Goal: Find contact information: Find contact information

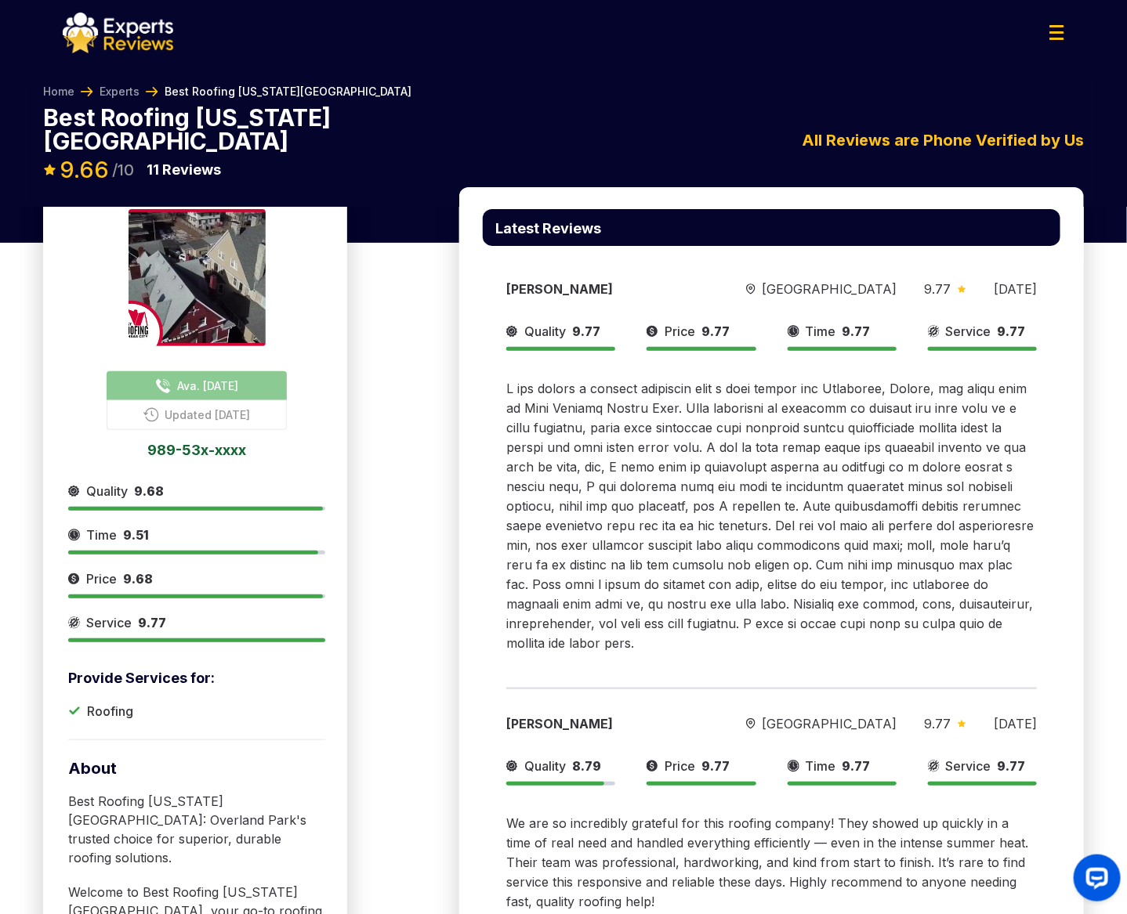
click at [198, 378] on span "Ava. [DATE]" at bounding box center [207, 386] width 61 height 16
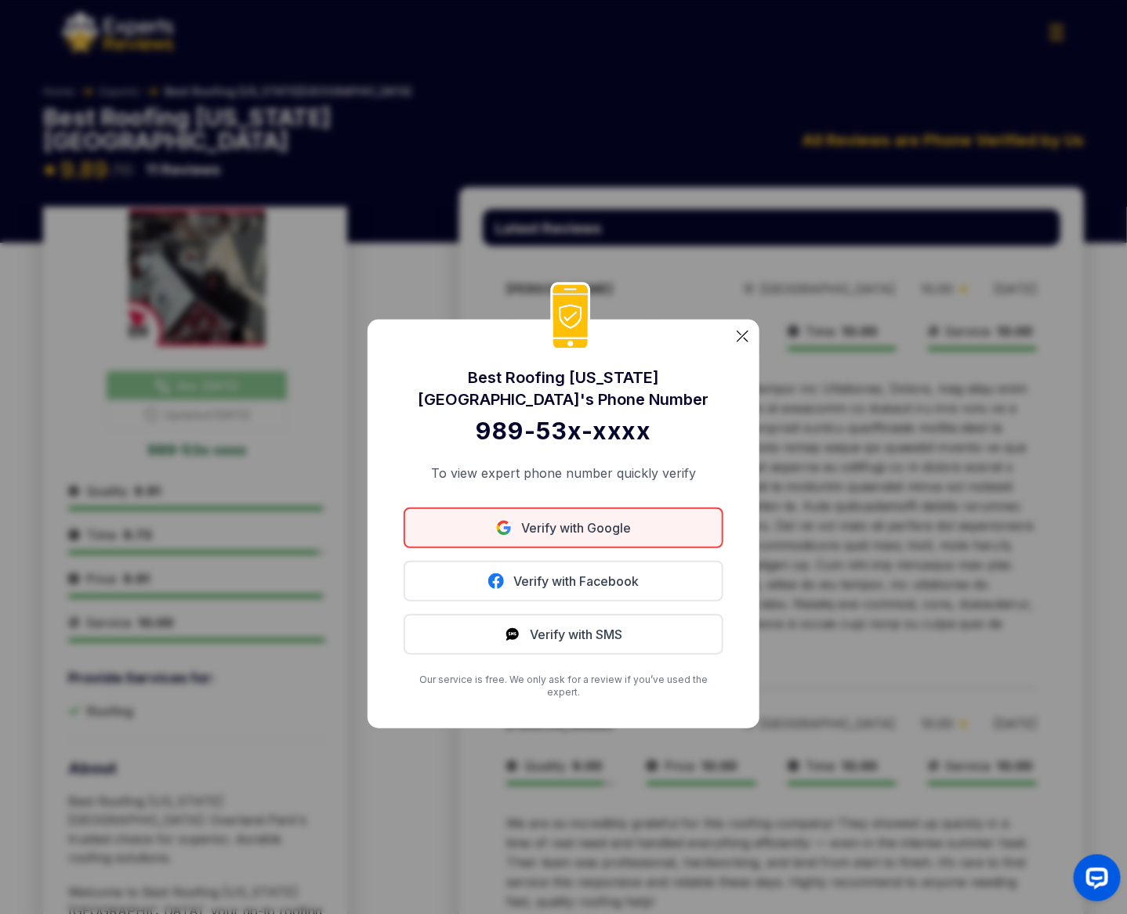
click at [670, 541] on link "Verify with Google" at bounding box center [563, 528] width 320 height 41
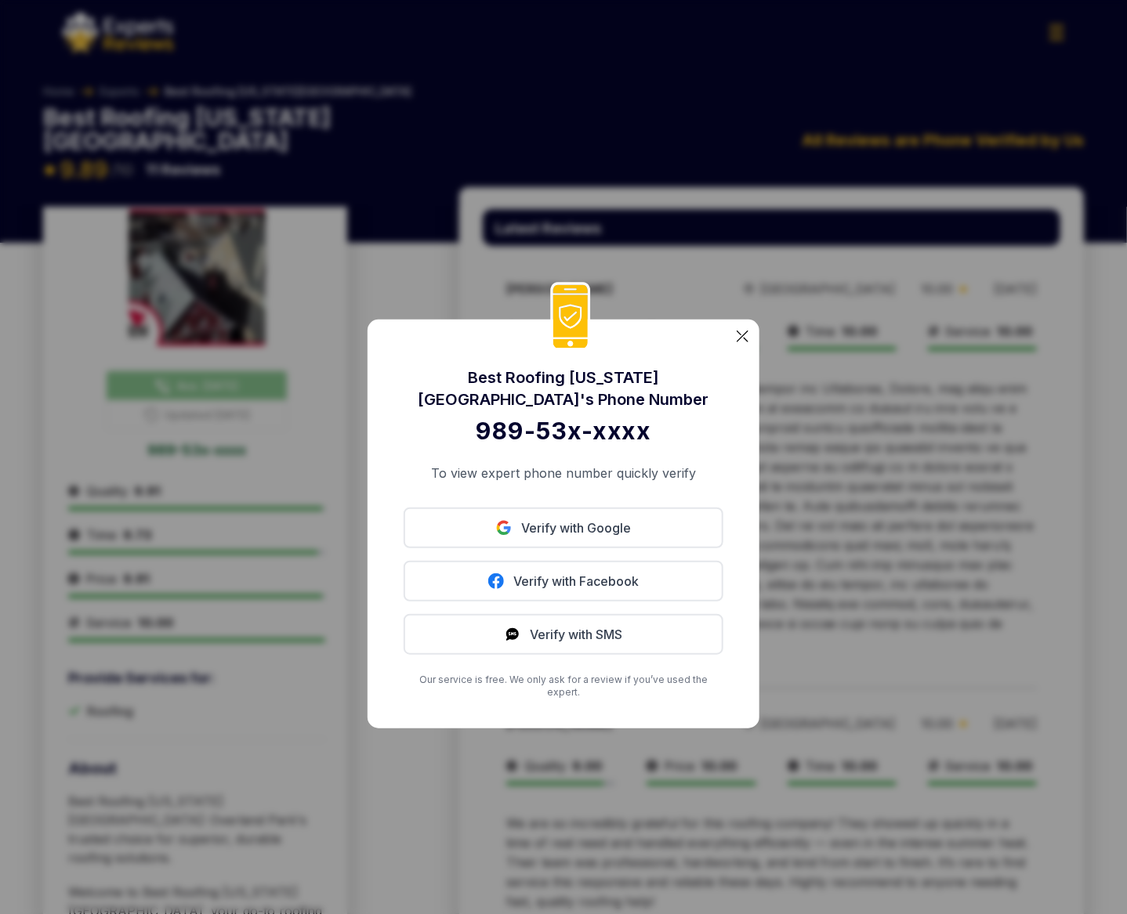
click at [740, 342] on img at bounding box center [742, 337] width 12 height 12
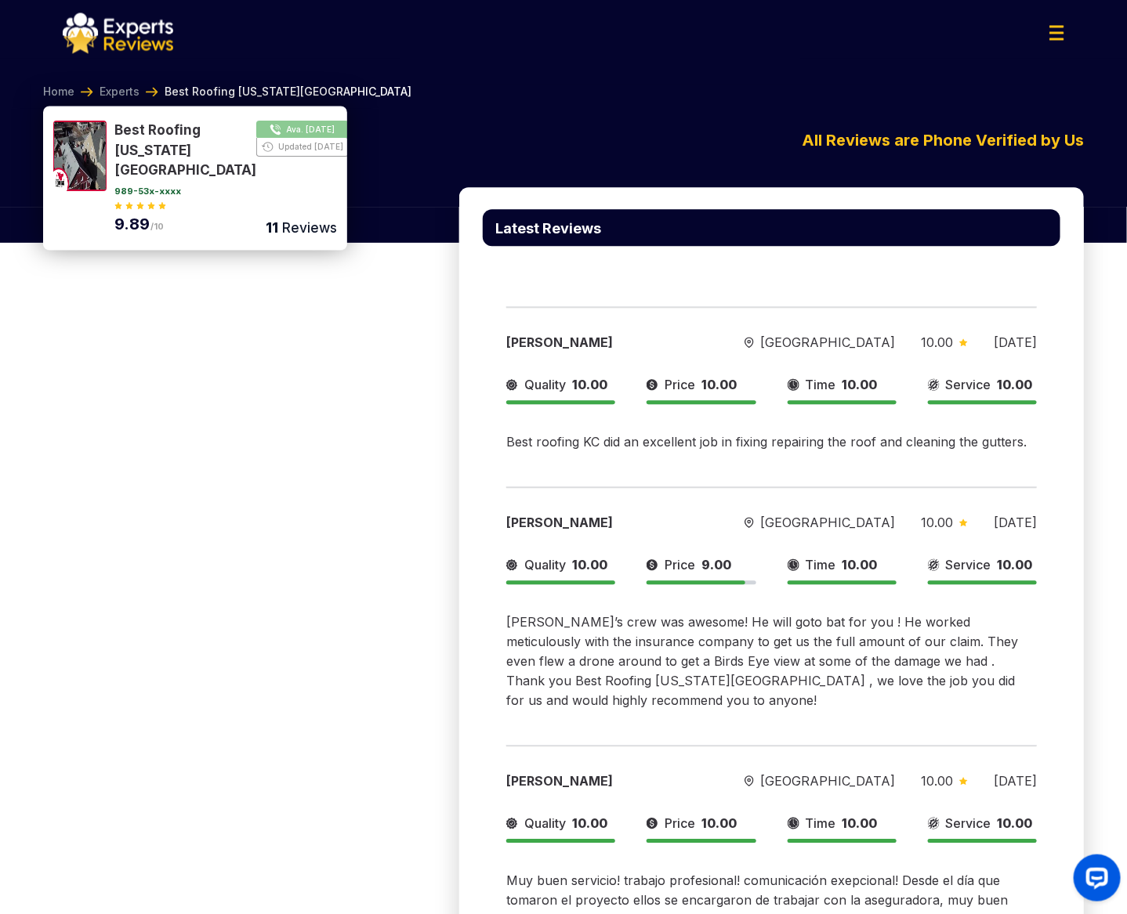
scroll to position [1248, 0]
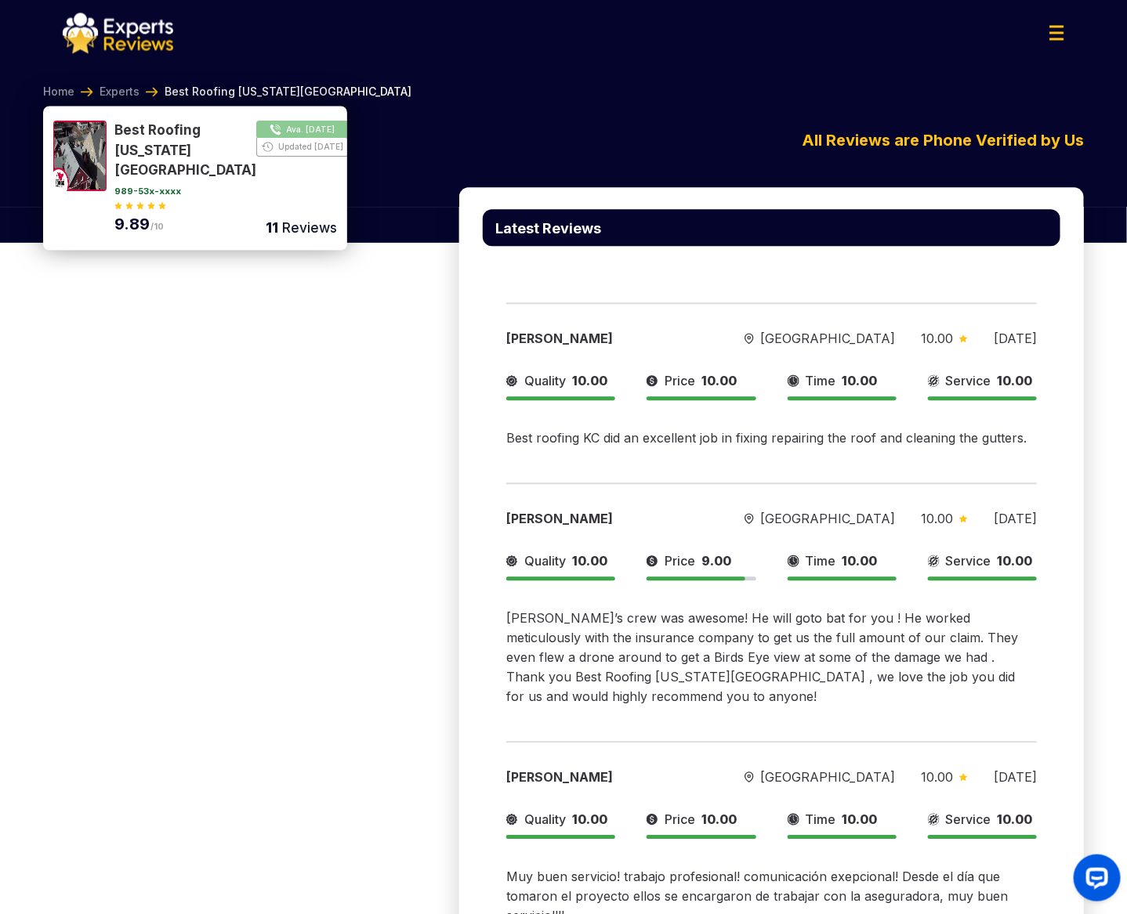
click at [274, 125] on button "Show Number" at bounding box center [225, 151] width 222 height 60
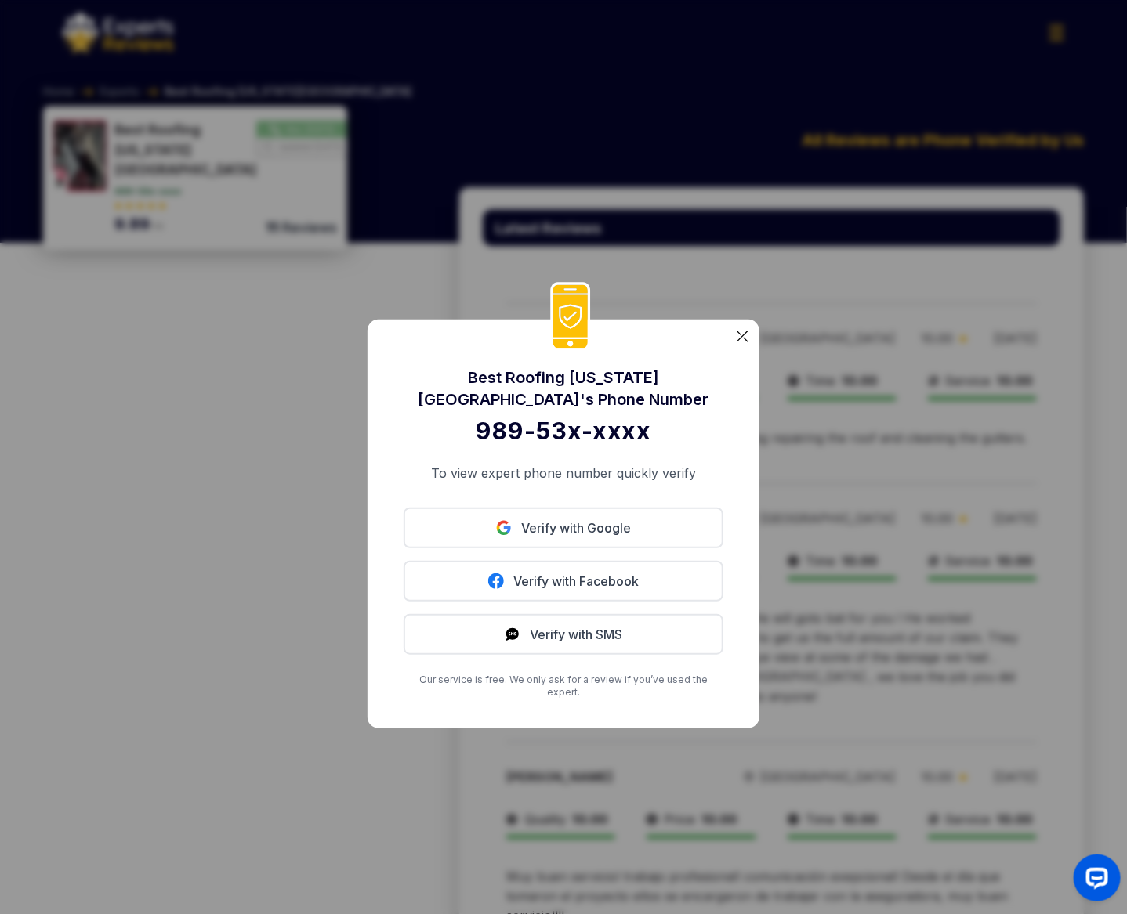
click at [743, 342] on img at bounding box center [742, 337] width 12 height 12
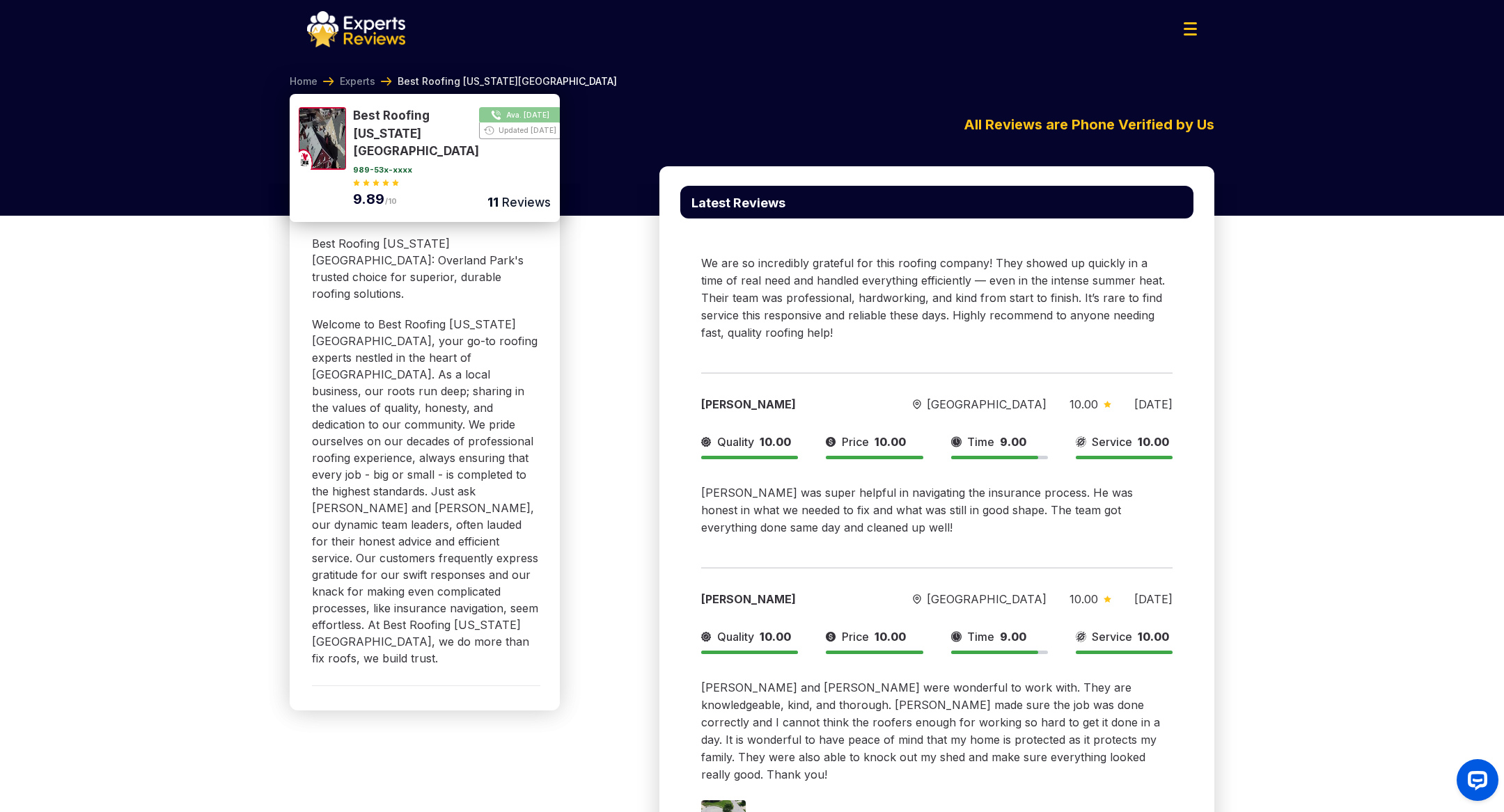
scroll to position [329, 0]
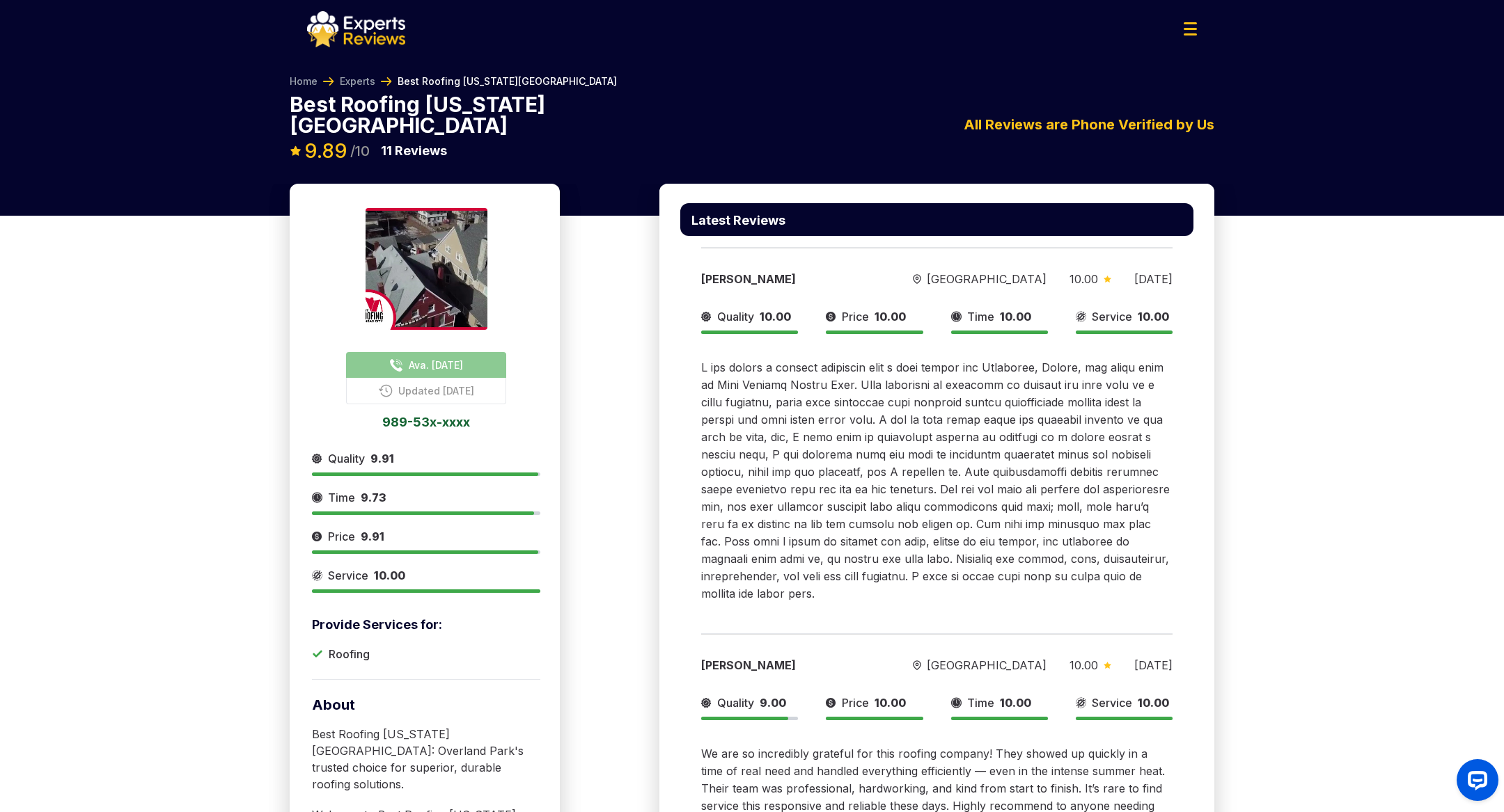
click at [1001, 30] on img at bounding box center [1190, 28] width 13 height 13
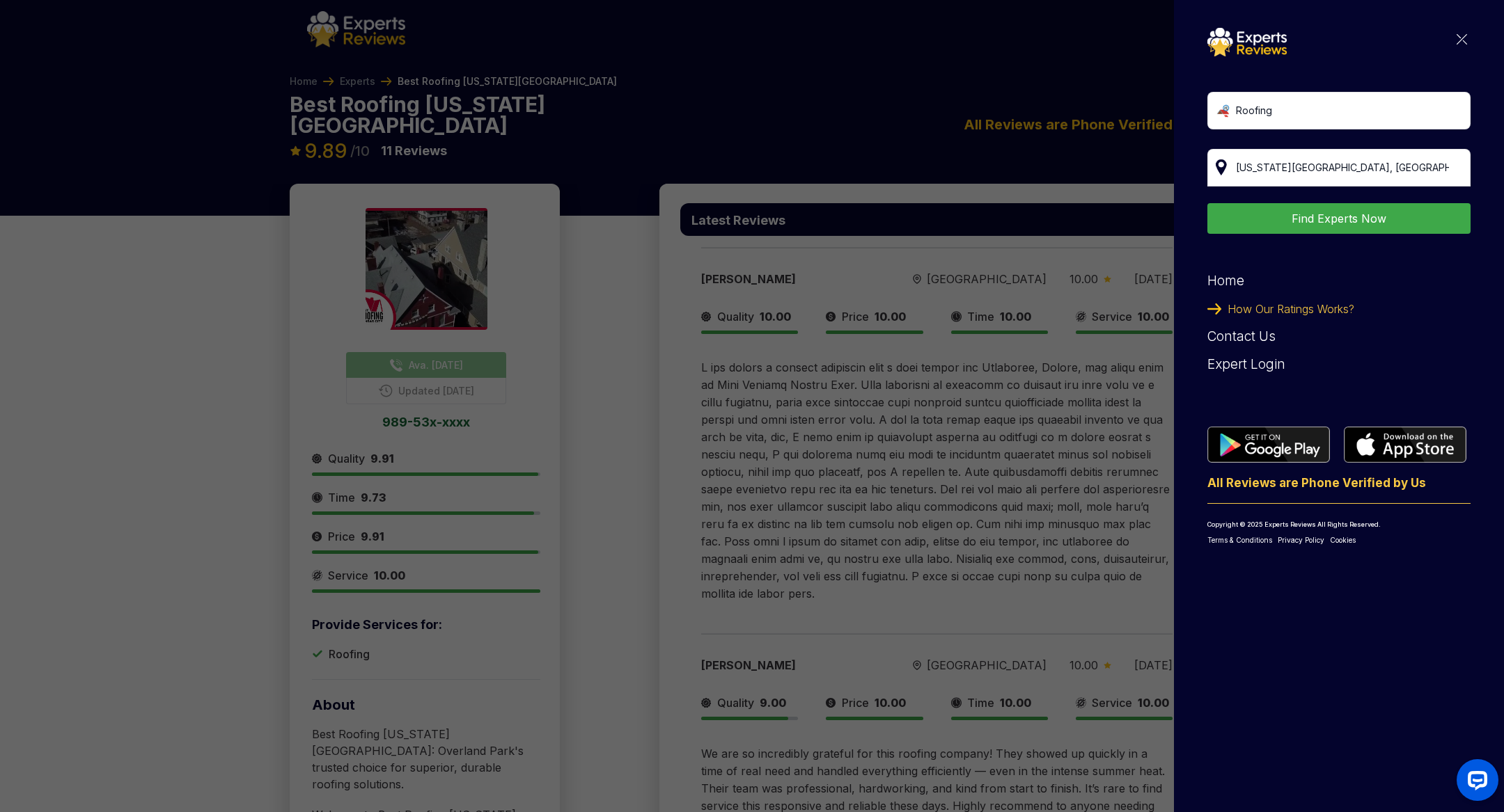
click at [1001, 37] on img at bounding box center [1462, 39] width 11 height 11
